Goal: Task Accomplishment & Management: Manage account settings

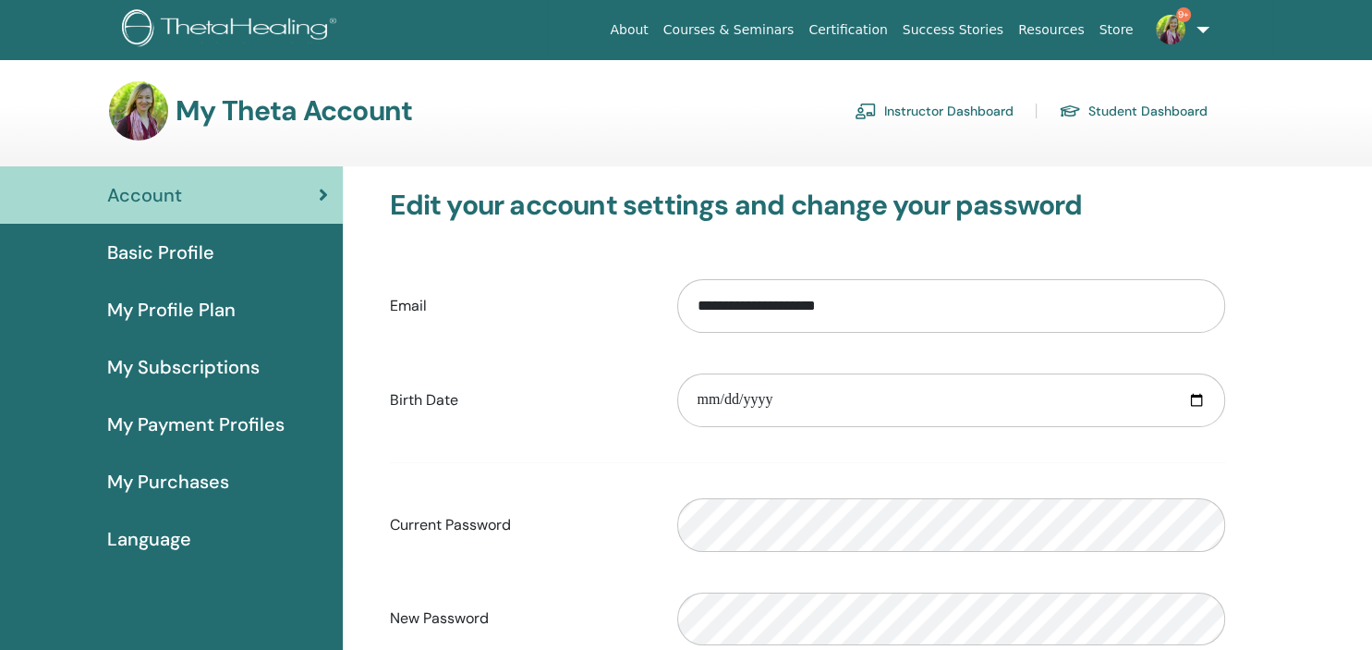
click at [970, 111] on link "Instructor Dashboard" at bounding box center [934, 111] width 159 height 30
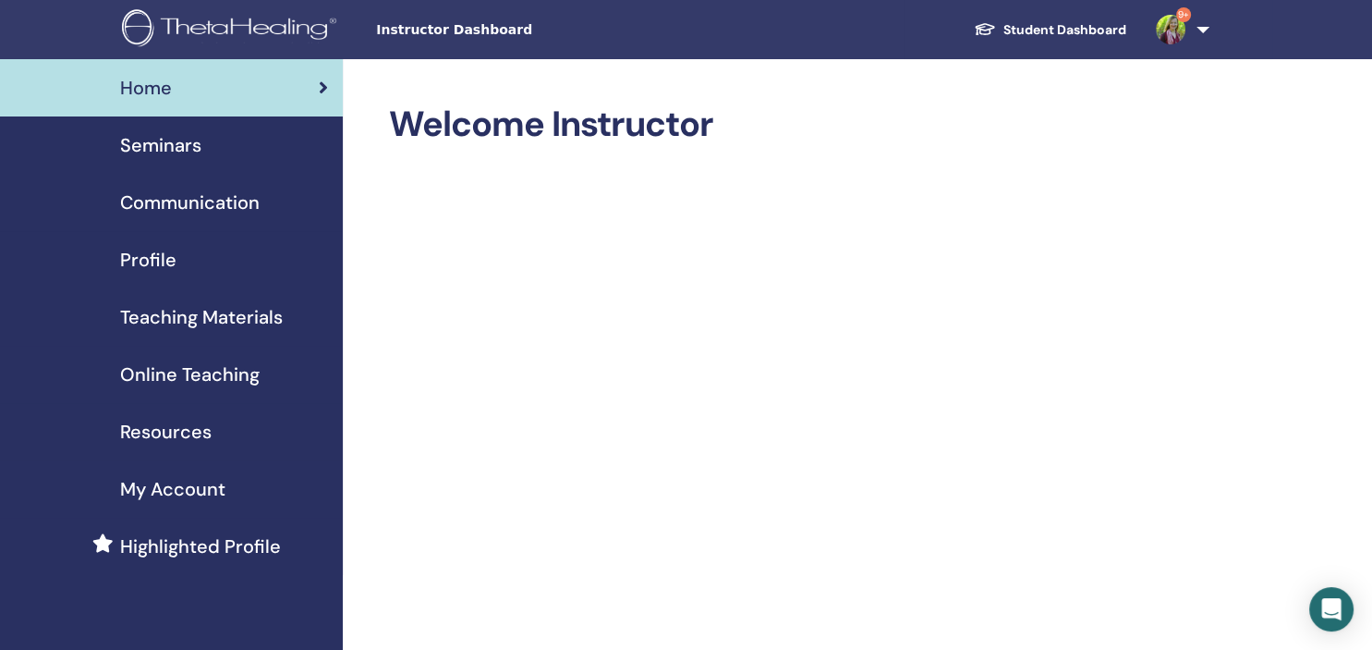
click at [148, 145] on span "Seminars" at bounding box center [160, 145] width 81 height 28
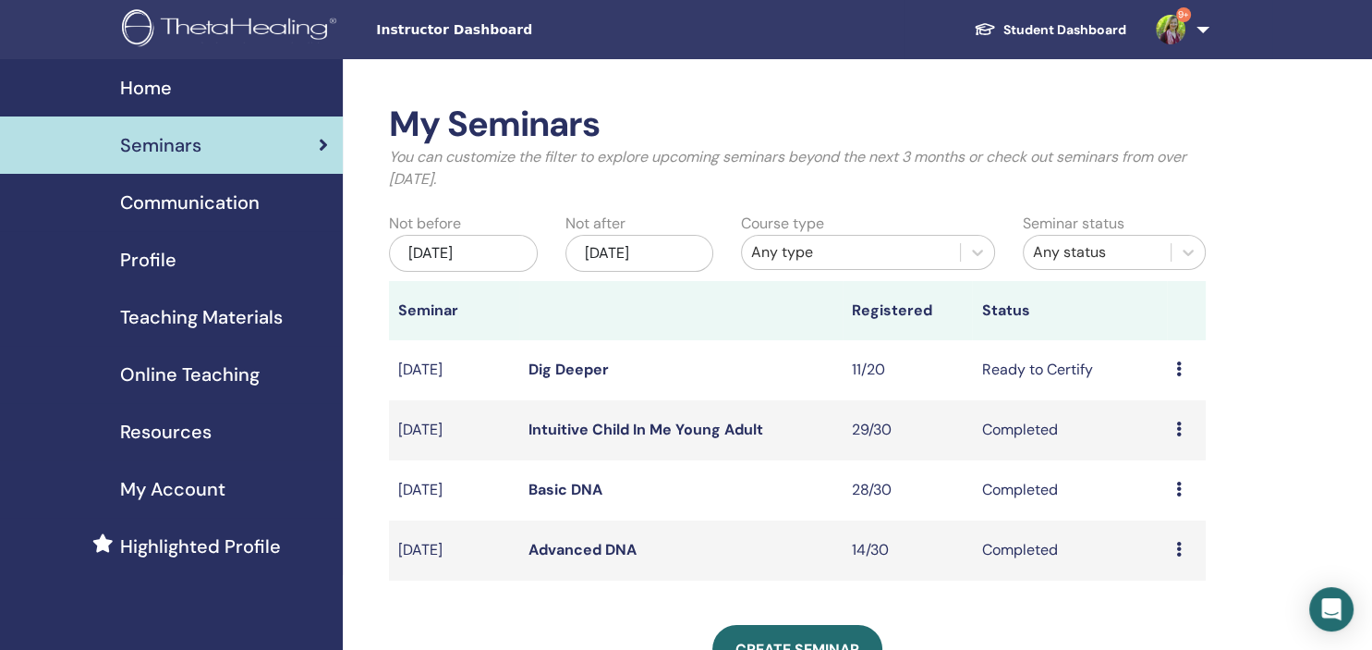
click at [583, 425] on link "Intuitive Child In Me Young Adult" at bounding box center [645, 428] width 235 height 19
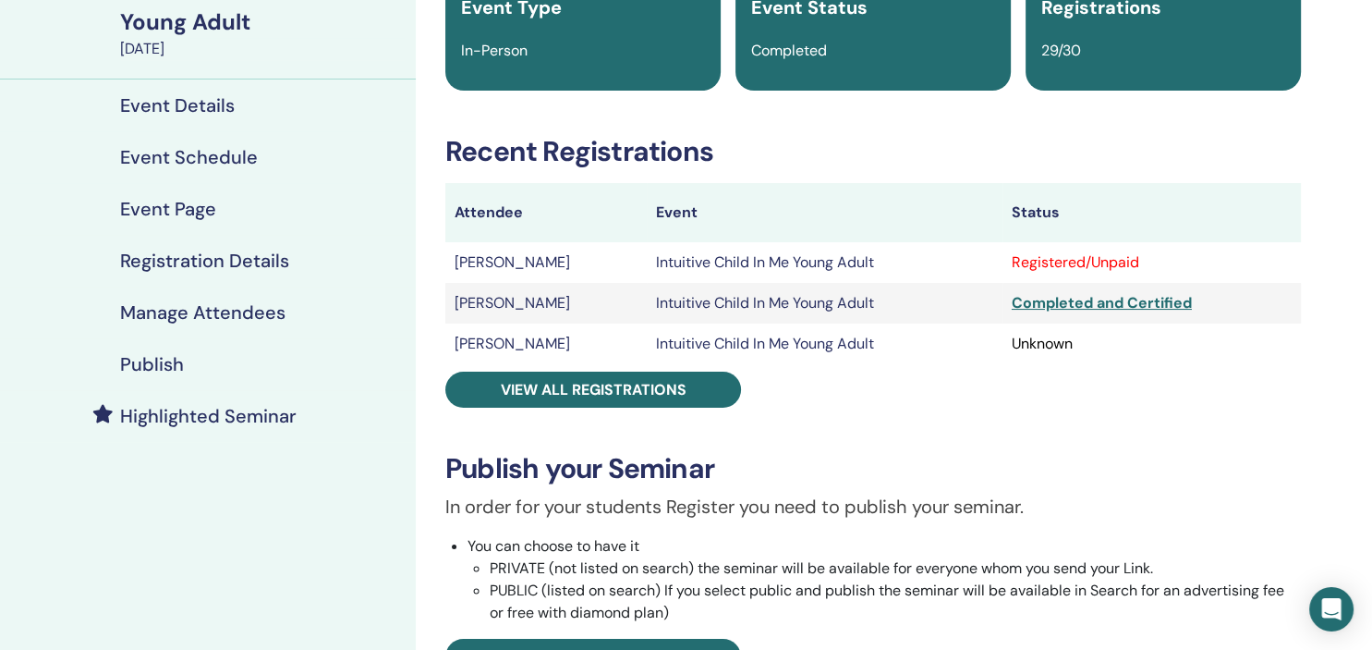
scroll to position [195, 0]
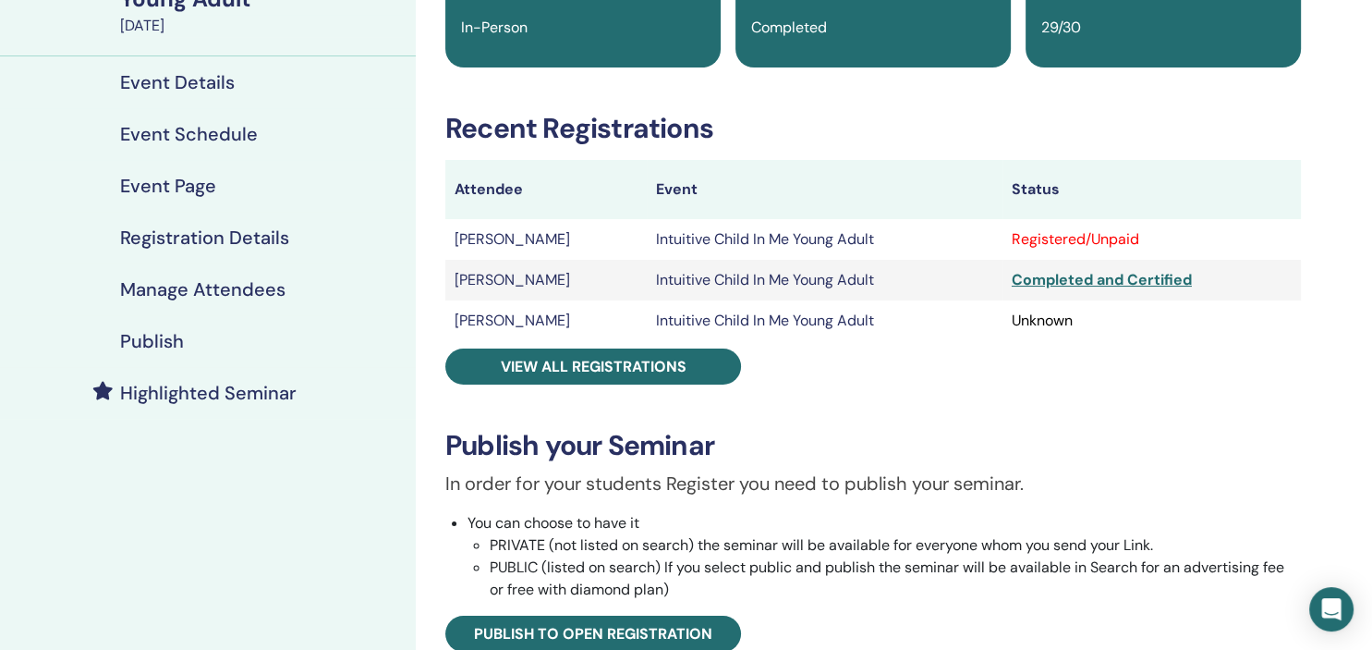
click at [169, 281] on h4 "Manage Attendees" at bounding box center [202, 289] width 165 height 22
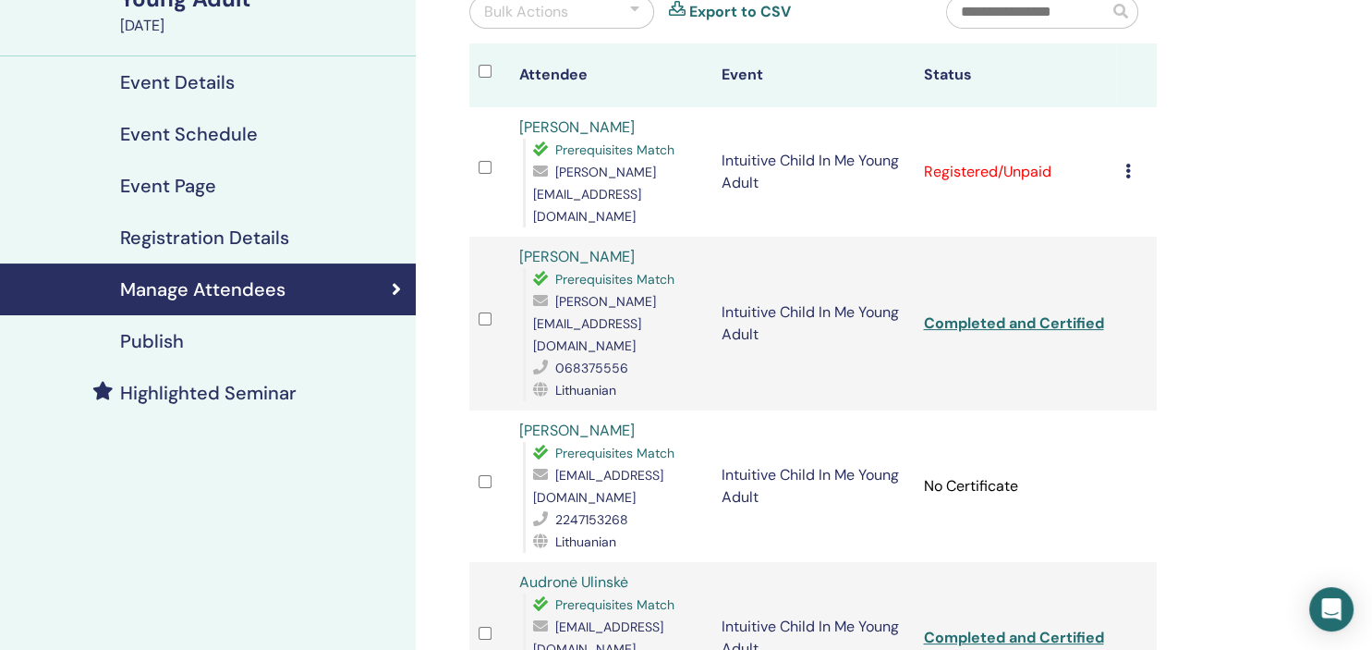
click at [1130, 154] on td "Cancel Registration Do not auto-certify Mark as Paid Mark as Unpaid Mark as Abs…" at bounding box center [1136, 171] width 41 height 129
click at [1137, 161] on div "Cancel Registration Do not auto-certify Mark as Paid Mark as Unpaid Mark as Abs…" at bounding box center [1136, 172] width 22 height 22
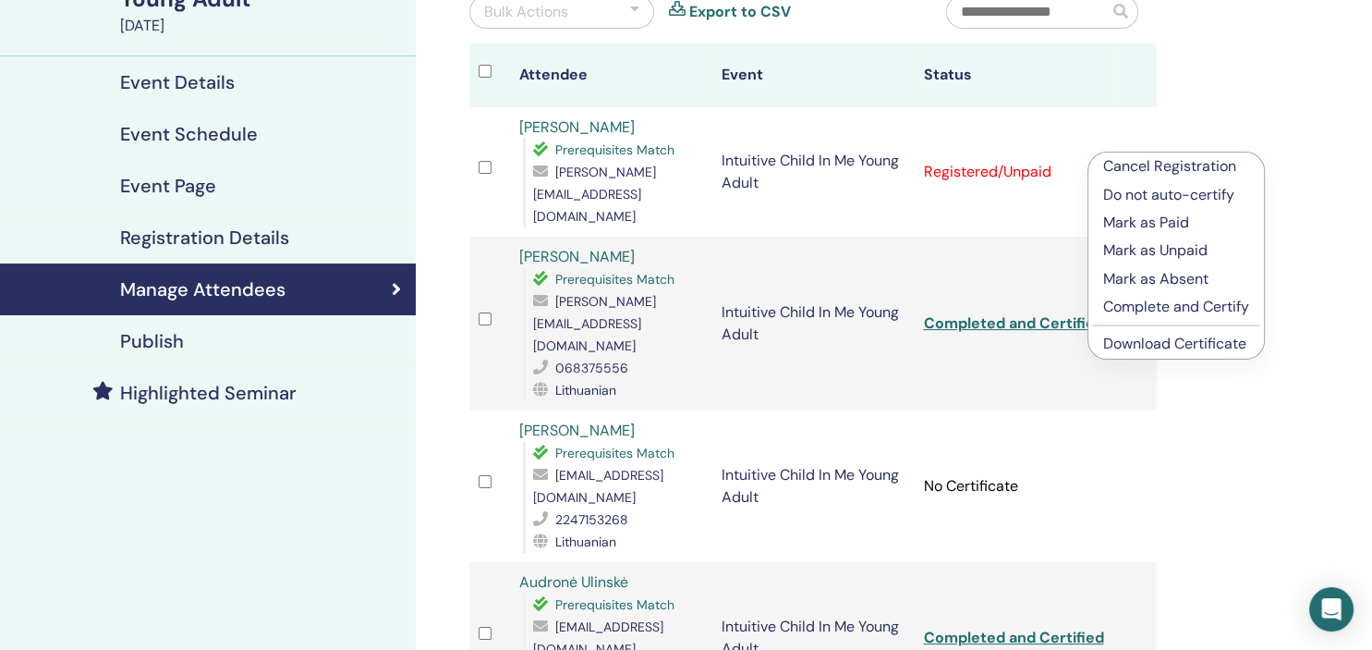
click at [1162, 351] on link "Download Certificate" at bounding box center [1174, 343] width 143 height 19
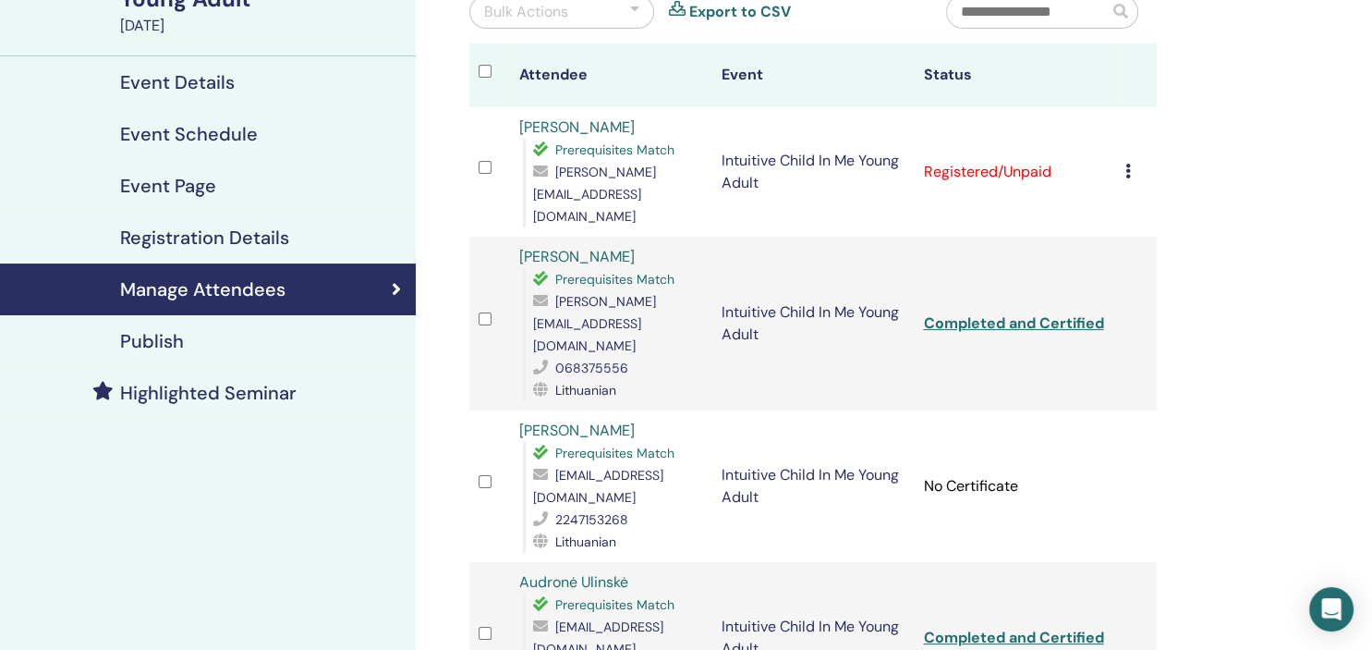
click at [1131, 164] on icon at bounding box center [1128, 171] width 6 height 15
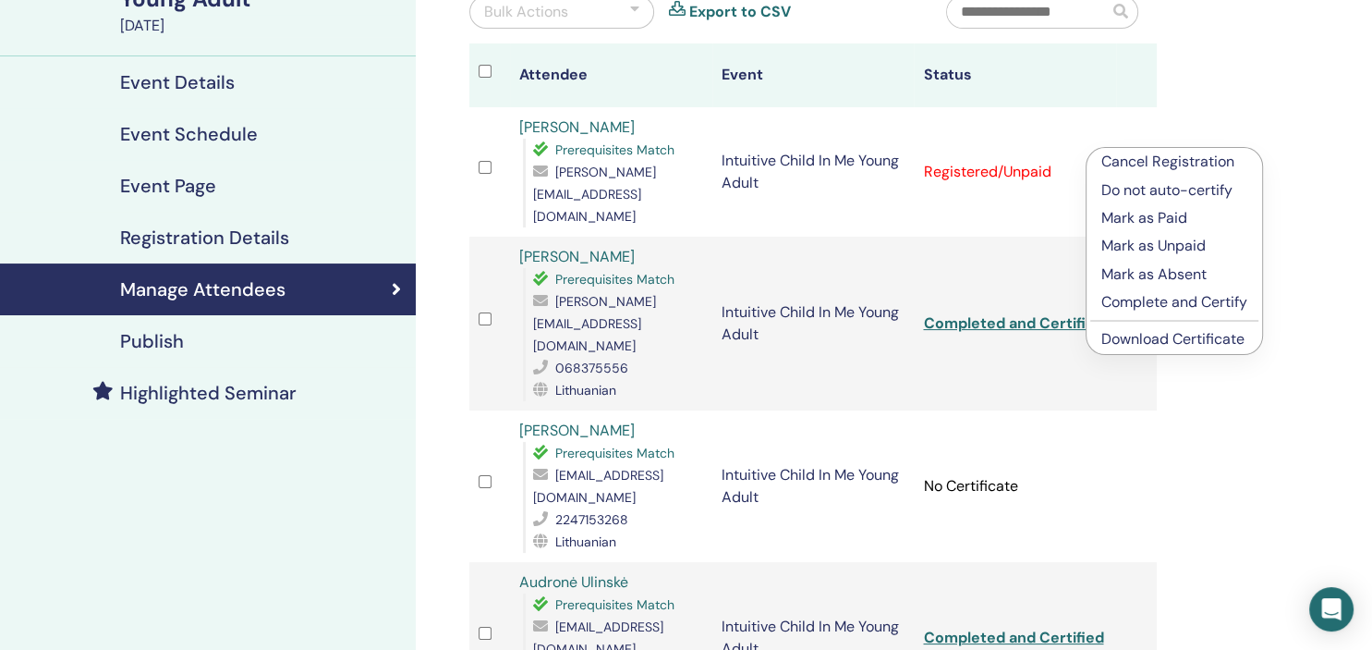
click at [1148, 303] on p "Complete and Certify" at bounding box center [1174, 302] width 146 height 22
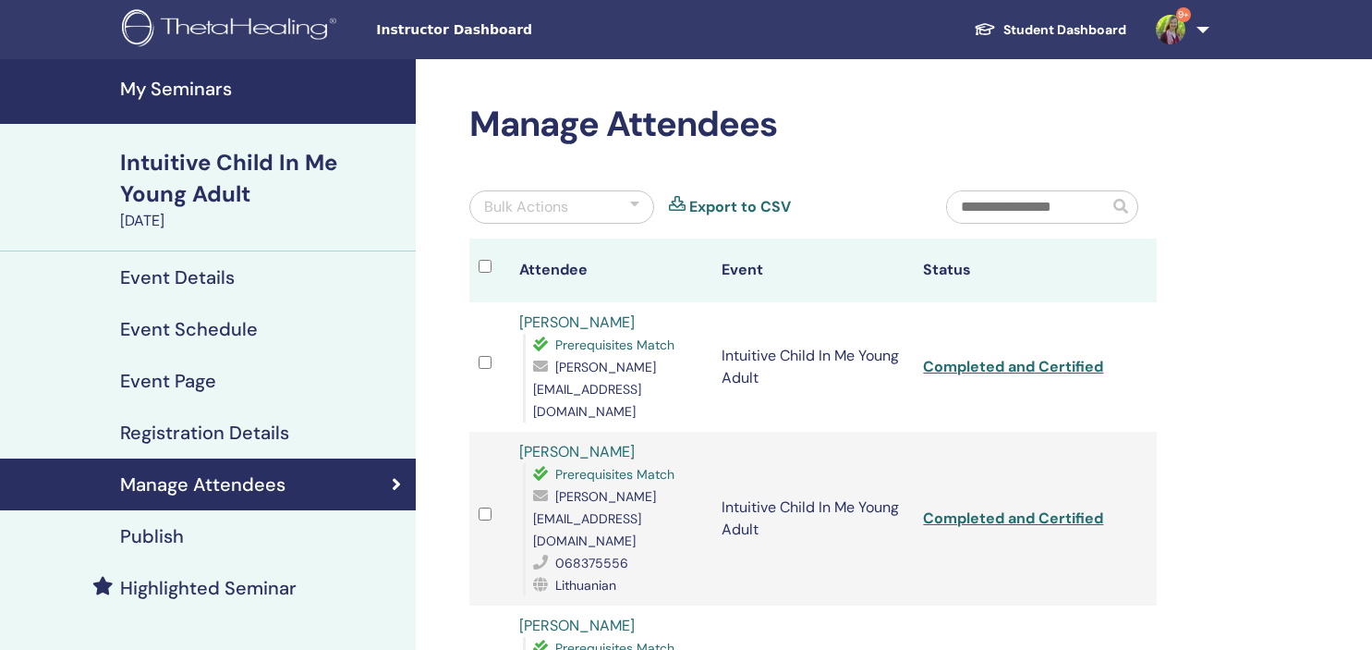
scroll to position [195, 0]
